Goal: Check status: Check status

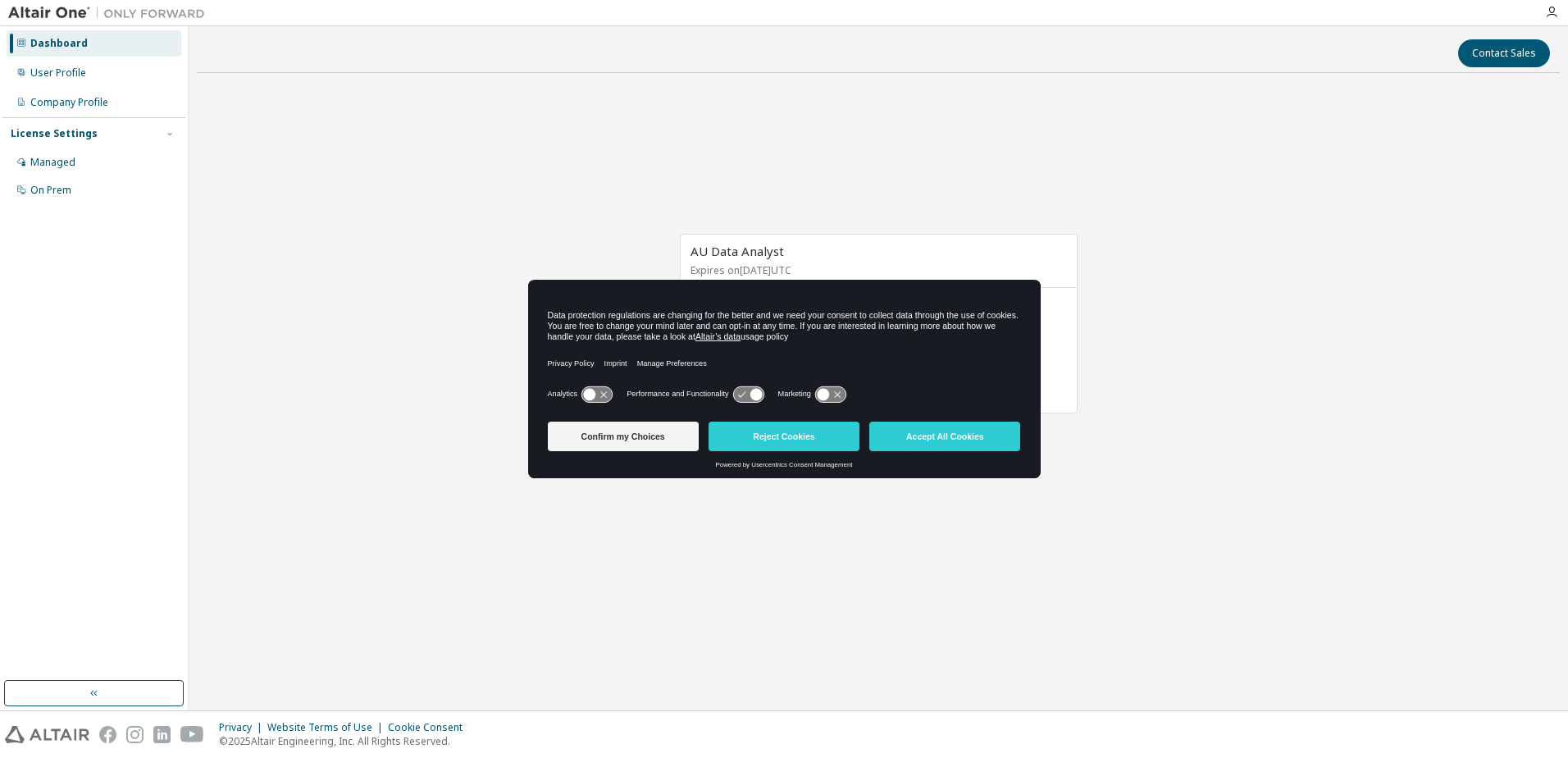
click at [1176, 222] on div "AU Data Analyst Expires on October 13, 2026 UTC 0 of 21 ALTAIR UNITS USED View …" at bounding box center [878, 332] width 1363 height 493
click at [606, 434] on button "Confirm my Choices" at bounding box center [623, 436] width 151 height 29
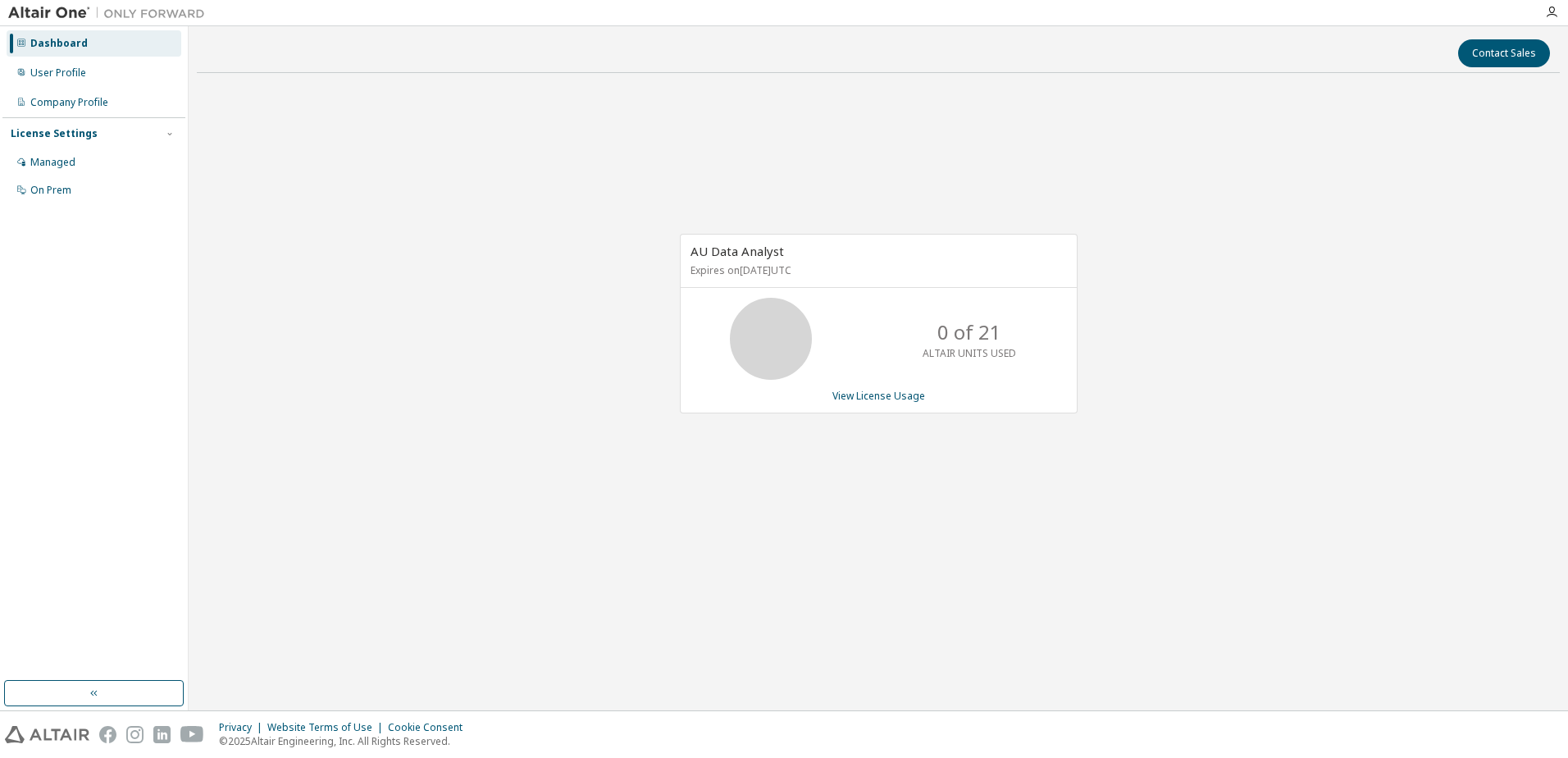
click at [876, 537] on div "AU Data Analyst Expires on October 13, 2026 UTC 0 of 21 ALTAIR UNITS USED View …" at bounding box center [878, 332] width 1363 height 493
click at [990, 614] on div "Contact Sales AU Data Analyst Expires on October 13, 2026 UTC 0 of 21 ALTAIR UN…" at bounding box center [878, 369] width 1363 height 668
